Goal: Task Accomplishment & Management: Manage account settings

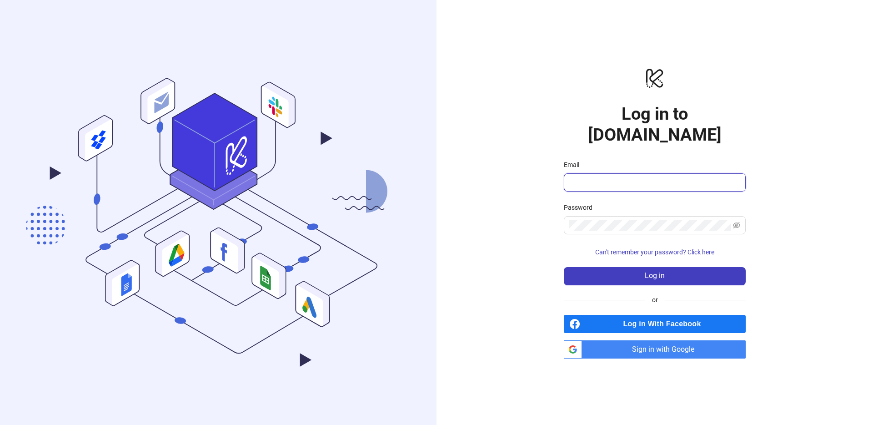
click at [593, 177] on input "Email" at bounding box center [653, 182] width 169 height 11
click at [0, 424] on com-1password-button at bounding box center [0, 425] width 0 height 0
type input "**********"
